Goal: Book appointment/travel/reservation

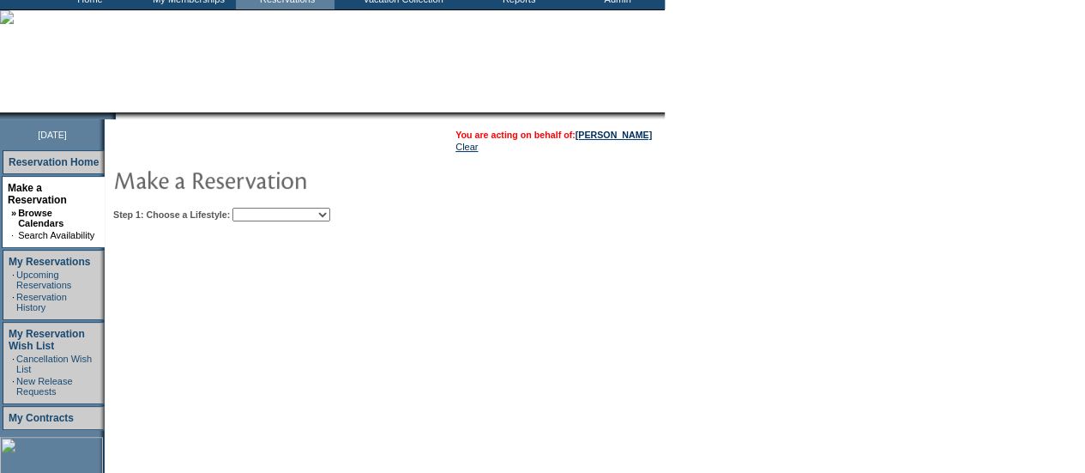
scroll to position [111, 0]
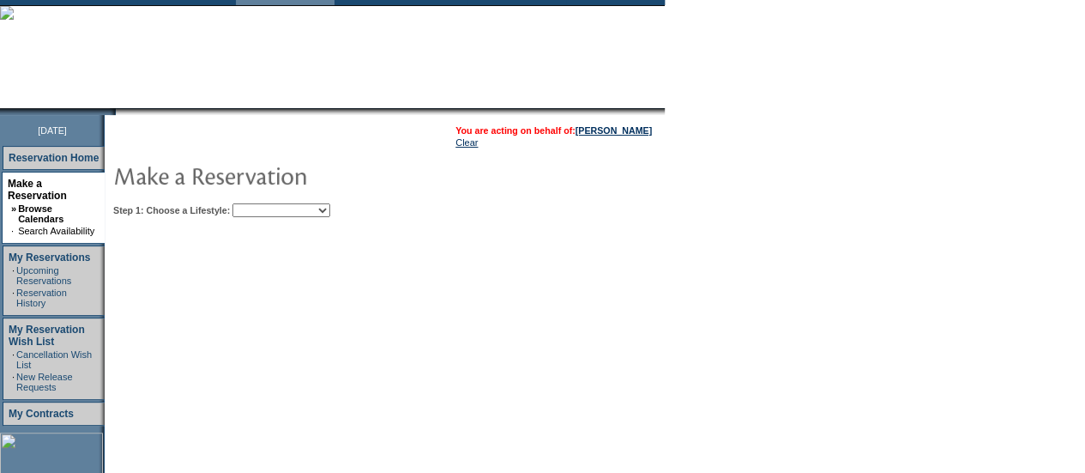
click at [304, 213] on select "Beach Leisure Metropolitan Mountain OIAL for Adventure OIAL for Couples OIAL fo…" at bounding box center [281, 210] width 98 height 14
select select "Metropolitan"
click at [262, 203] on select "Beach Leisure Metropolitan Mountain OIAL for Adventure OIAL for Couples OIAL fo…" at bounding box center [281, 210] width 98 height 14
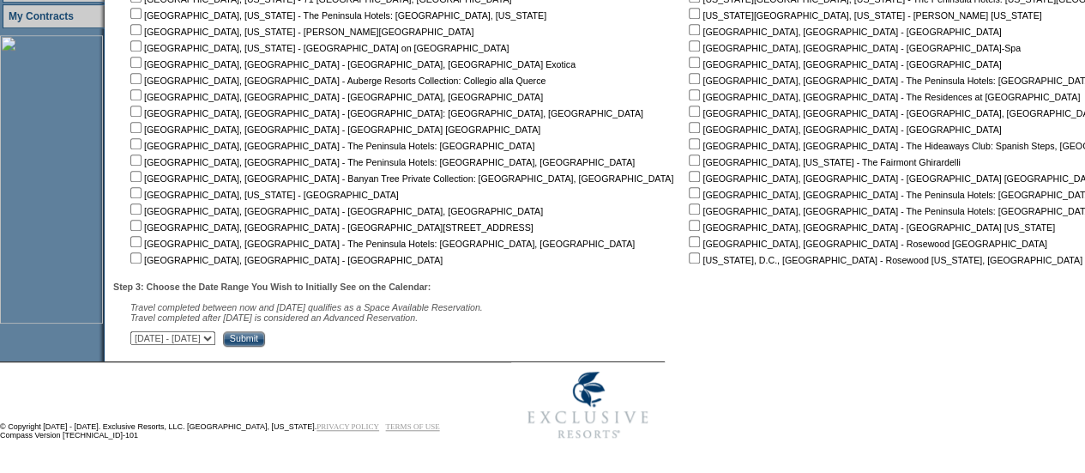
scroll to position [495, 0]
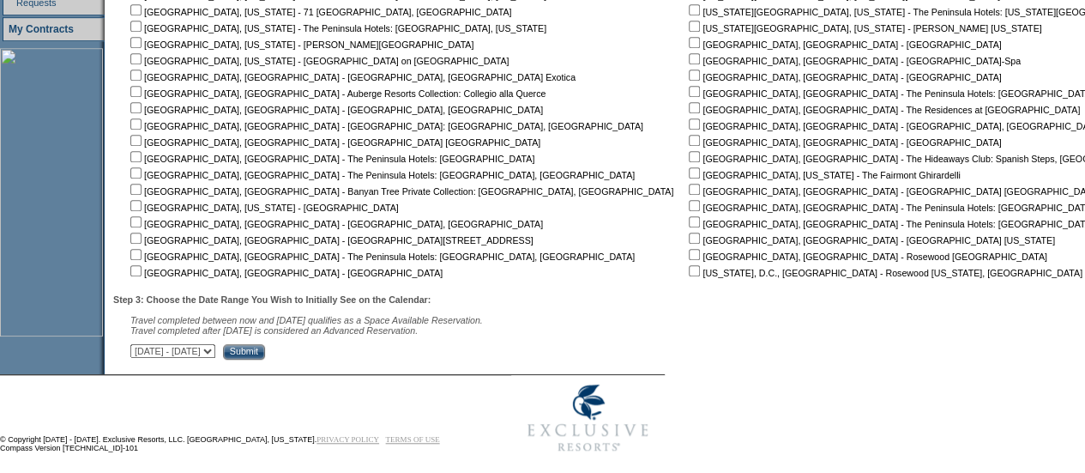
click at [215, 351] on select "[DATE] - [DATE] [DATE] - [DATE] [DATE] - [DATE] [DATE] - [DATE] [DATE] - [DATE]…" at bounding box center [172, 351] width 85 height 14
click at [265, 350] on input "Submit" at bounding box center [244, 351] width 42 height 15
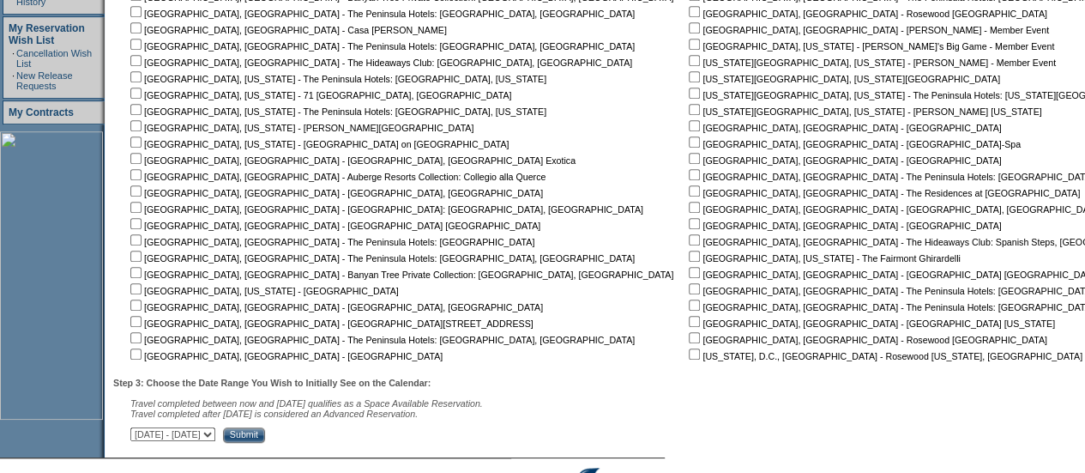
click at [689, 160] on input "checkbox" at bounding box center [694, 158] width 11 height 11
checkbox input "true"
click at [265, 436] on input "Submit" at bounding box center [244, 434] width 42 height 15
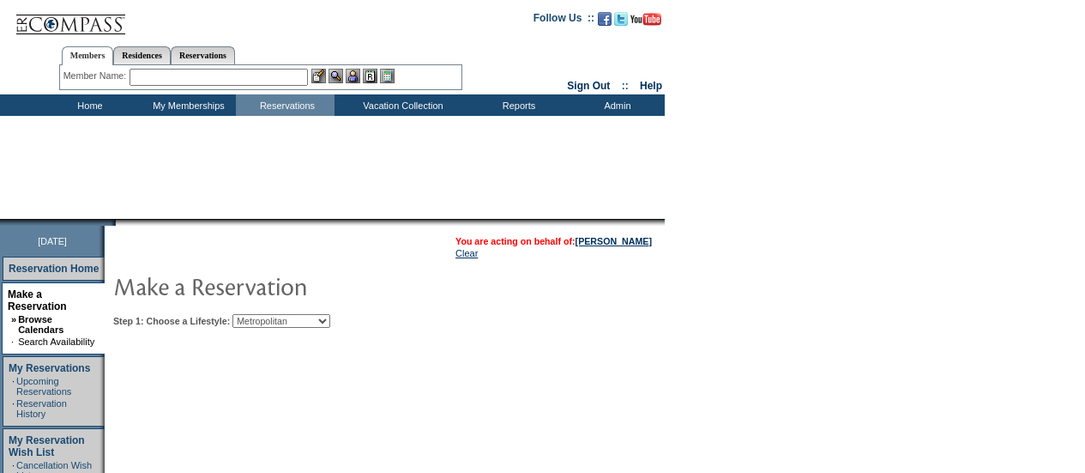
select select "Metropolitan"
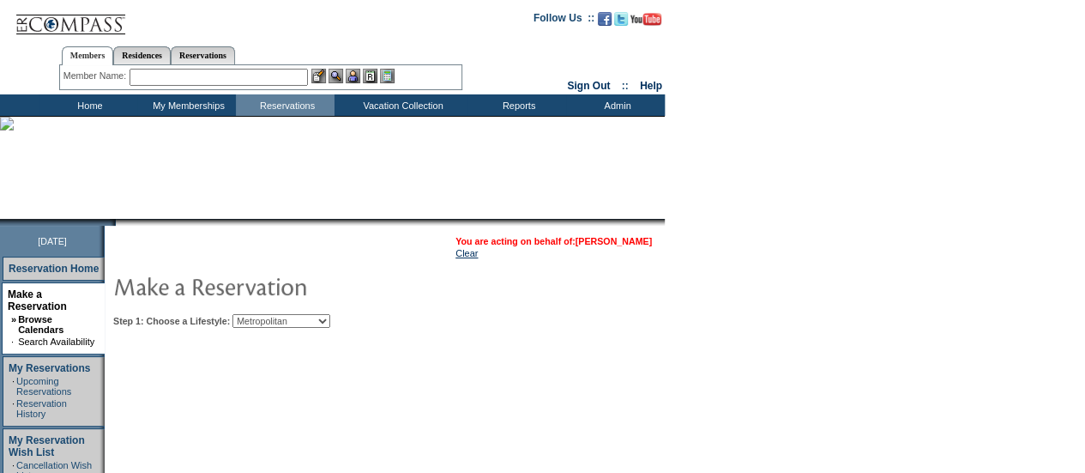
click at [626, 237] on link "[PERSON_NAME]" at bounding box center [613, 241] width 76 height 10
